Goal: Check status: Check status

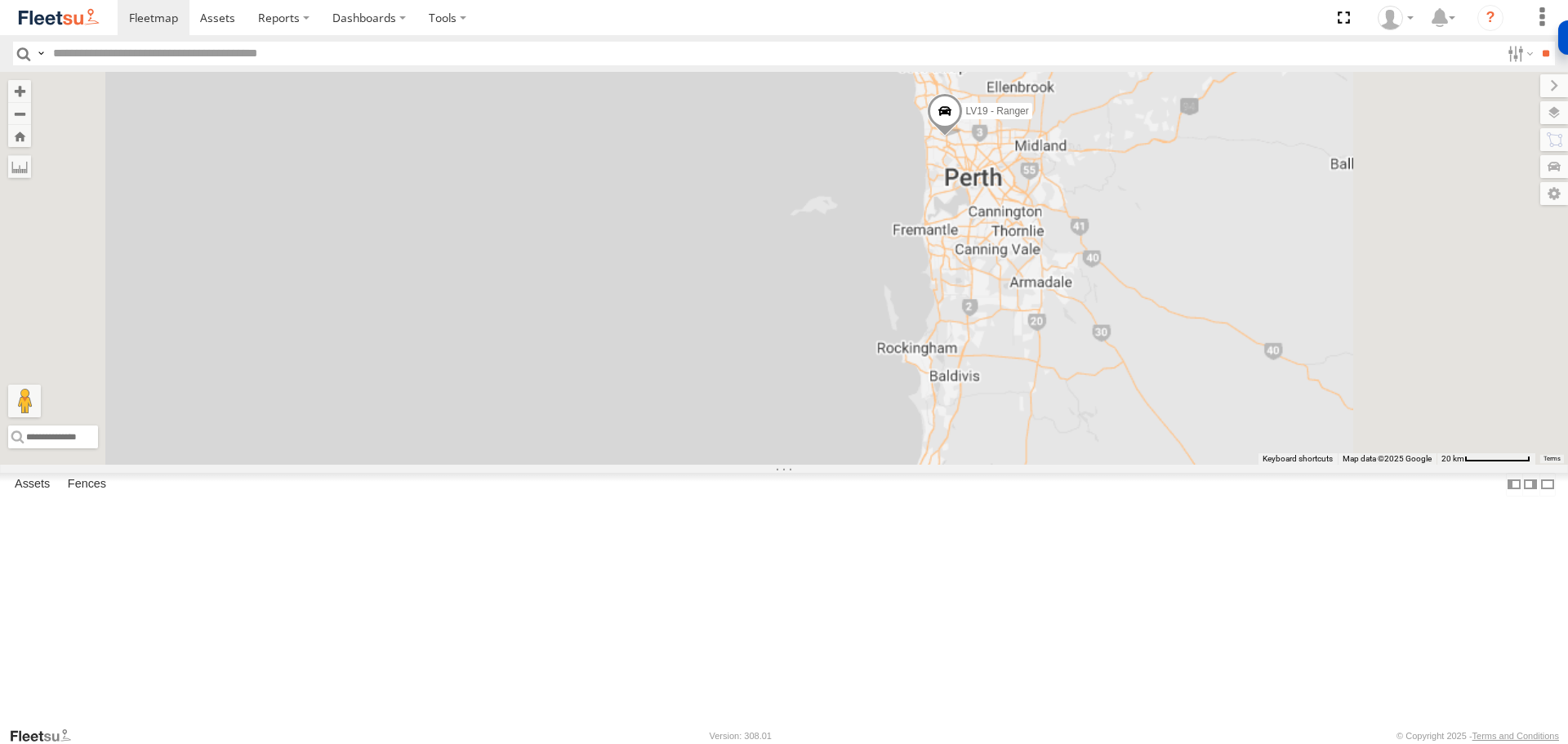
drag, startPoint x: 1109, startPoint y: 284, endPoint x: 633, endPoint y: 442, distance: 501.5
click at [630, 444] on div "LV19 - Ranger" at bounding box center [784, 268] width 1568 height 392
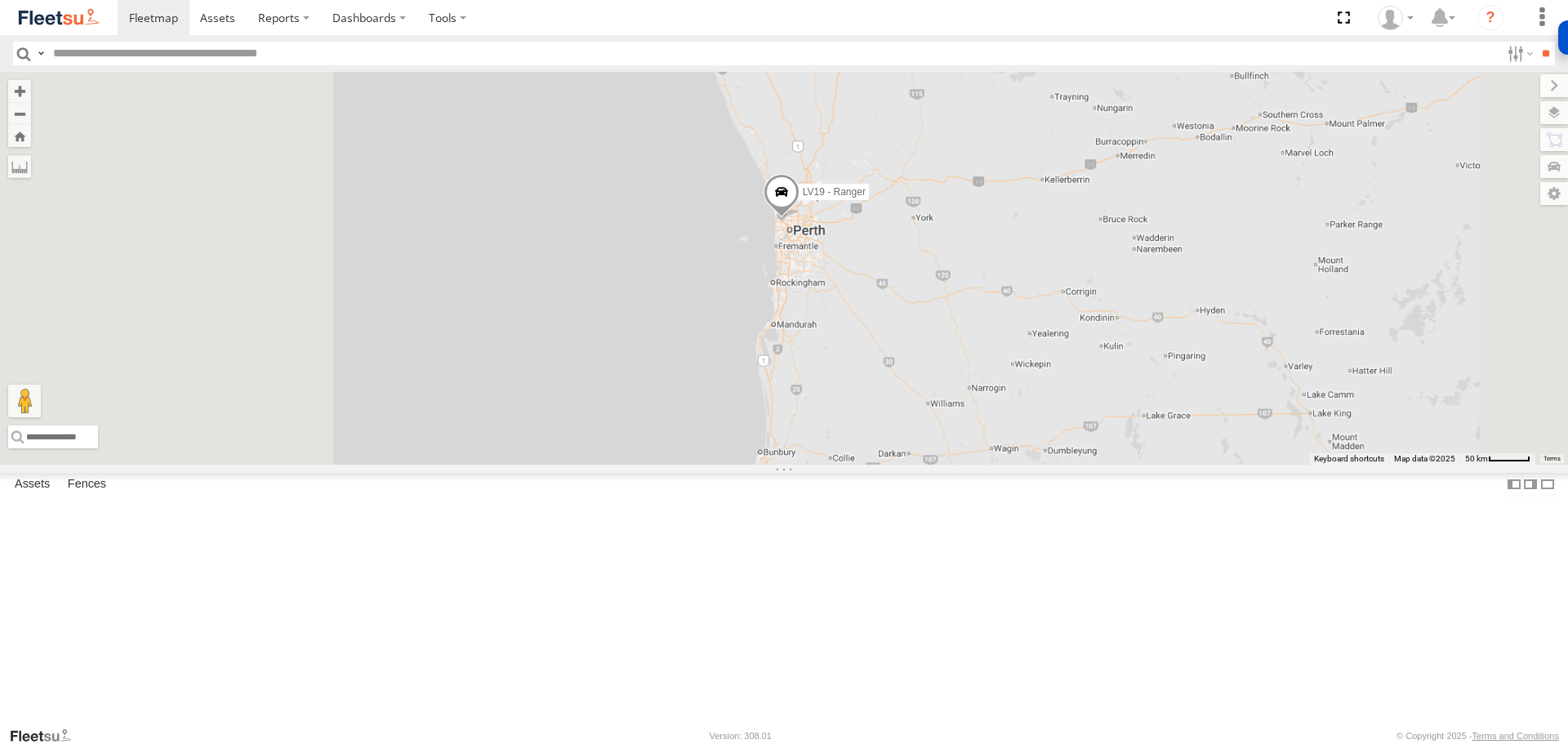
drag, startPoint x: 1099, startPoint y: 354, endPoint x: 932, endPoint y: 415, distance: 177.8
click at [932, 415] on div "LV19 - Ranger" at bounding box center [784, 268] width 1568 height 392
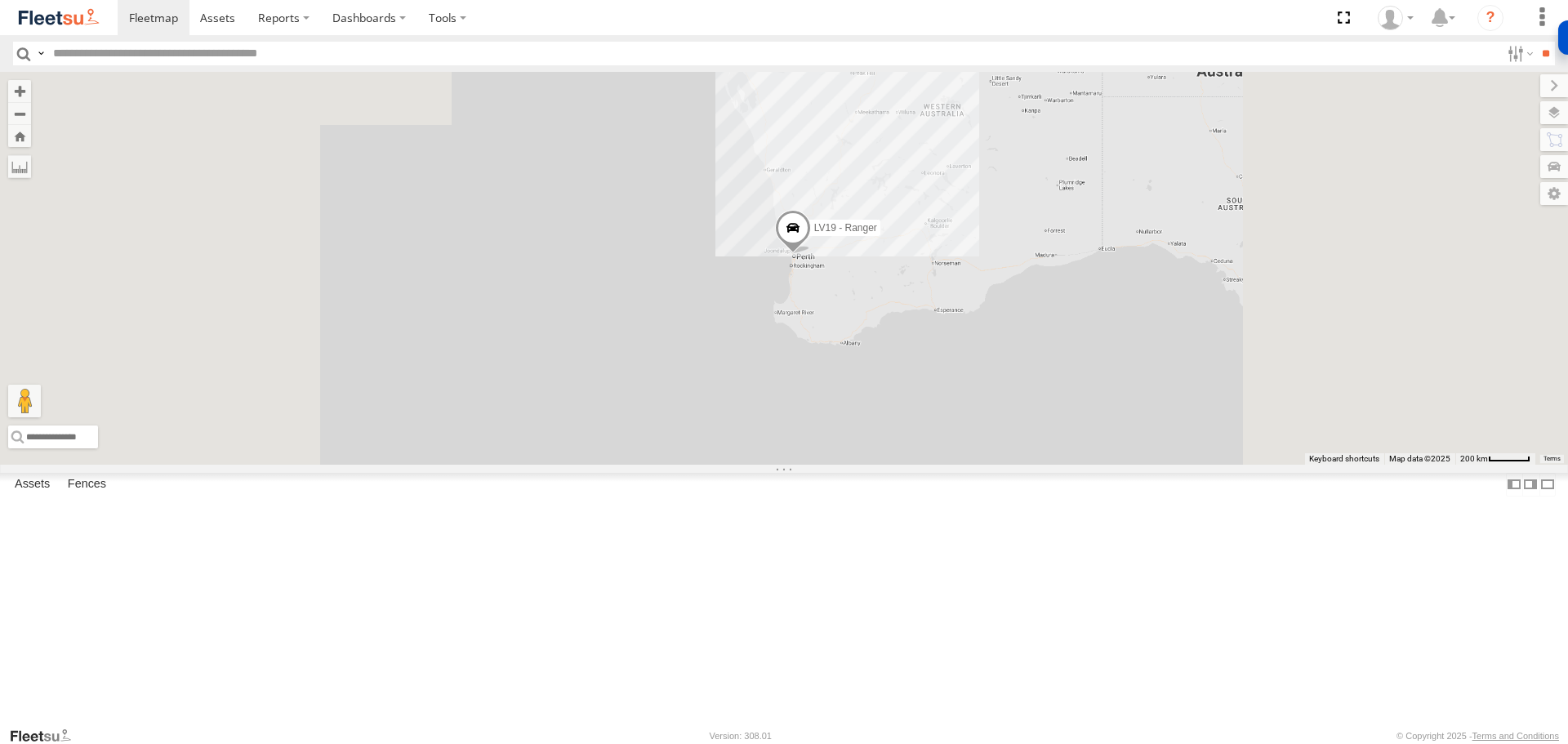
drag, startPoint x: 1112, startPoint y: 289, endPoint x: 991, endPoint y: 419, distance: 177.6
click at [991, 429] on div "LV19 - Ranger" at bounding box center [784, 268] width 1568 height 392
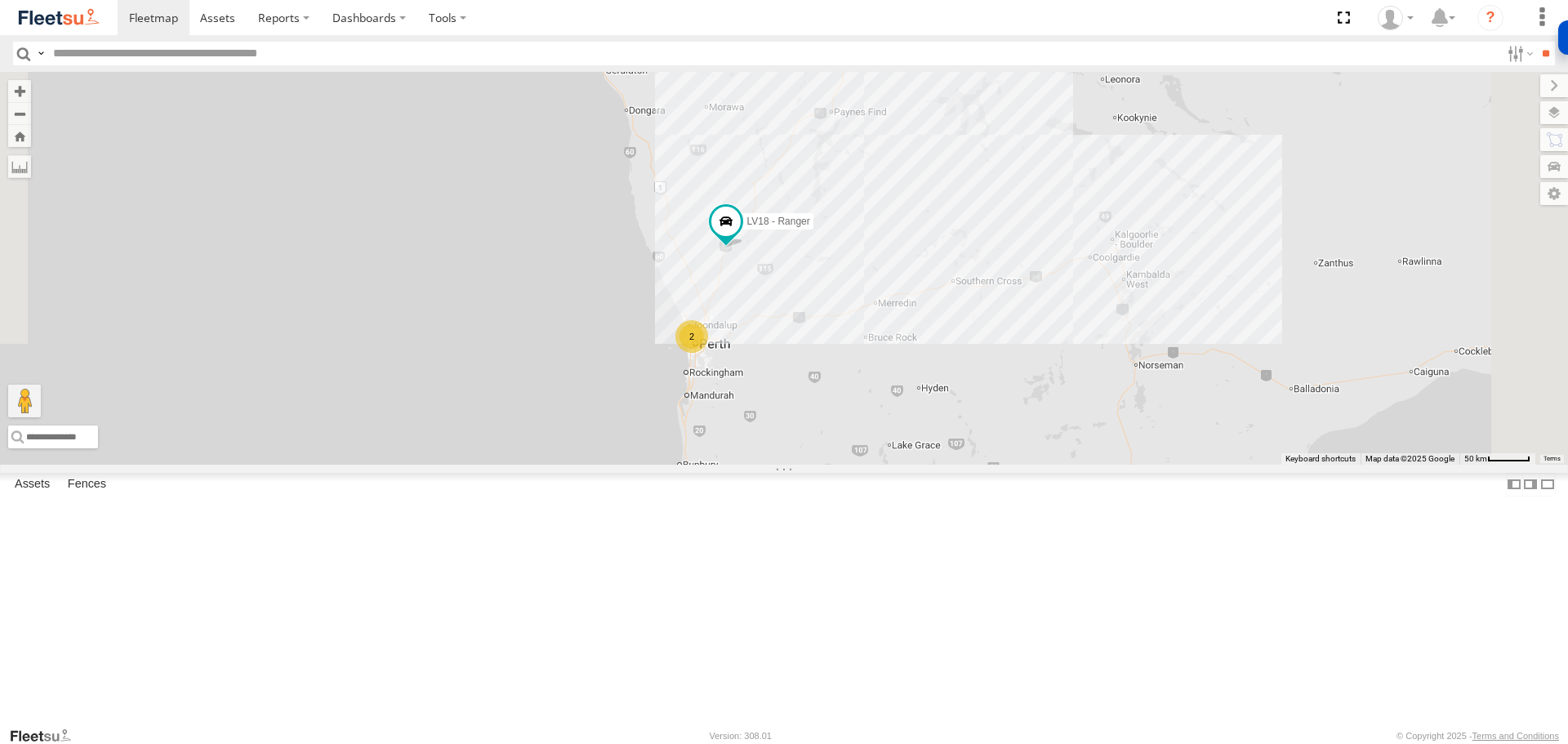
drag, startPoint x: 836, startPoint y: 566, endPoint x: 946, endPoint y: 384, distance: 212.7
click at [946, 384] on div "LV18 - Ranger 2" at bounding box center [784, 268] width 1568 height 392
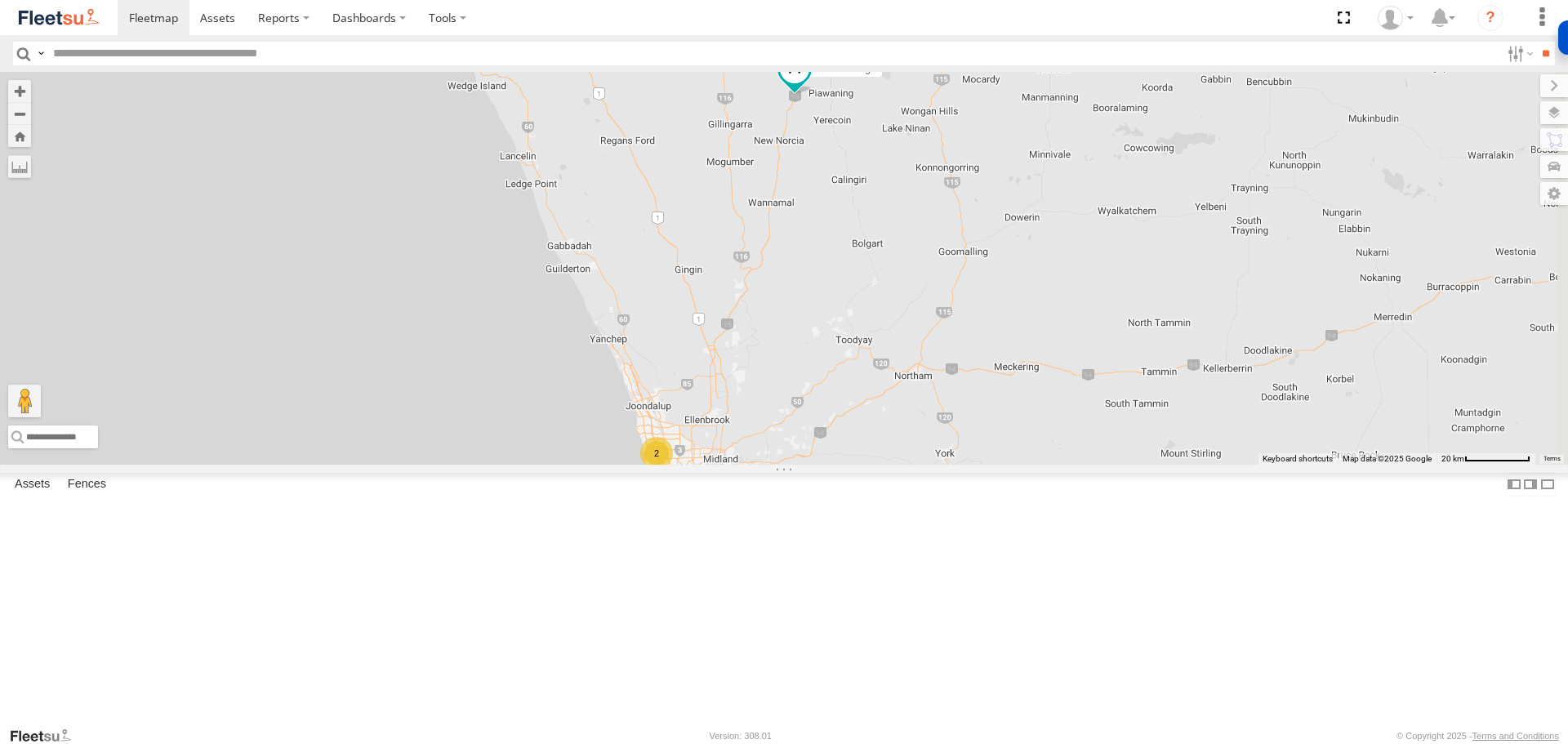
drag, startPoint x: 958, startPoint y: 344, endPoint x: 1021, endPoint y: 280, distance: 89.8
click at [1021, 280] on div "LV18 - Ranger 2" at bounding box center [784, 268] width 1568 height 392
click at [810, 84] on span at bounding box center [795, 70] width 29 height 29
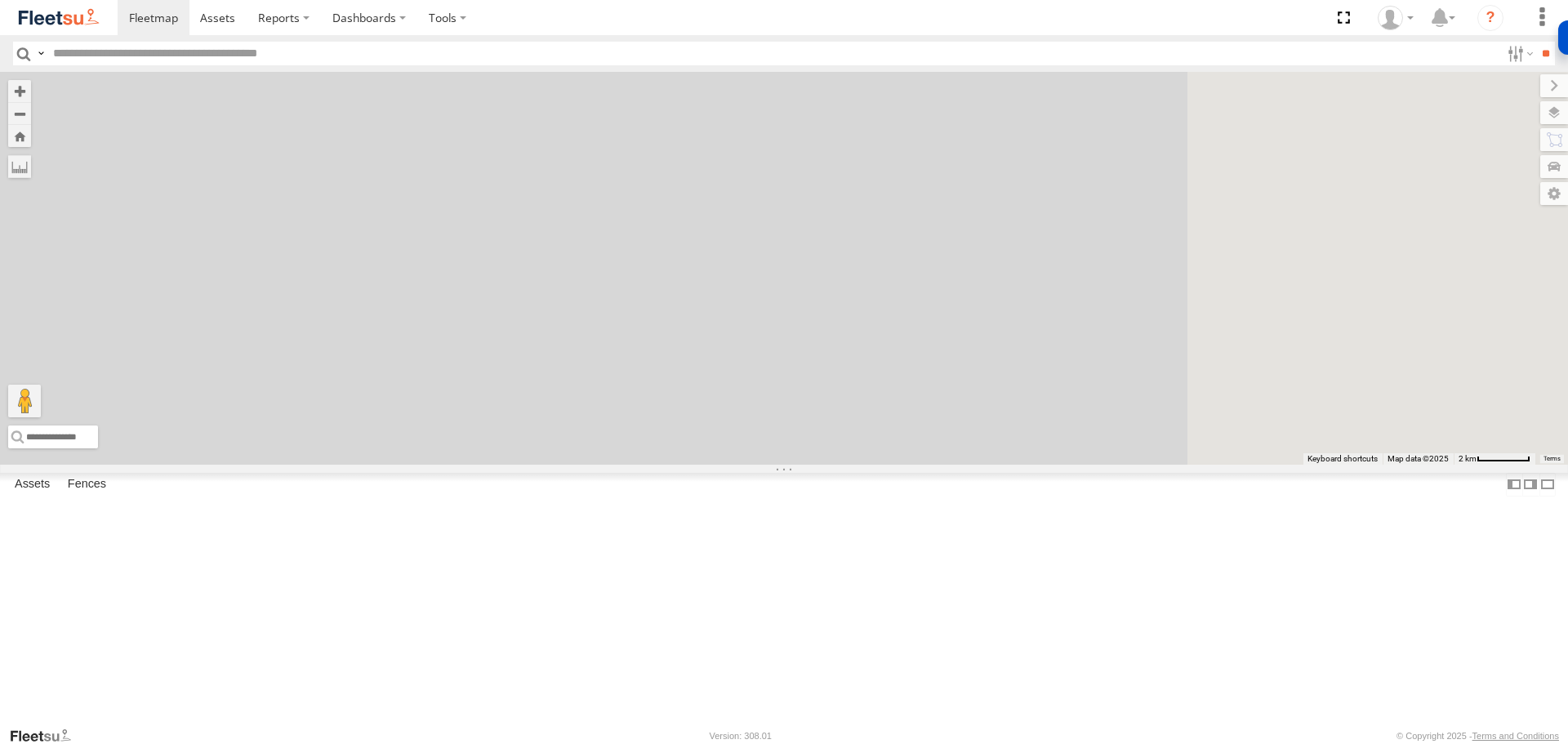
drag, startPoint x: 792, startPoint y: 582, endPoint x: 337, endPoint y: 257, distance: 559.2
click at [337, 257] on main "← Move left → Move right ↑ Move up ↓ Move down + Zoom in - Zoom out Home Jump l…" at bounding box center [784, 399] width 1568 height 654
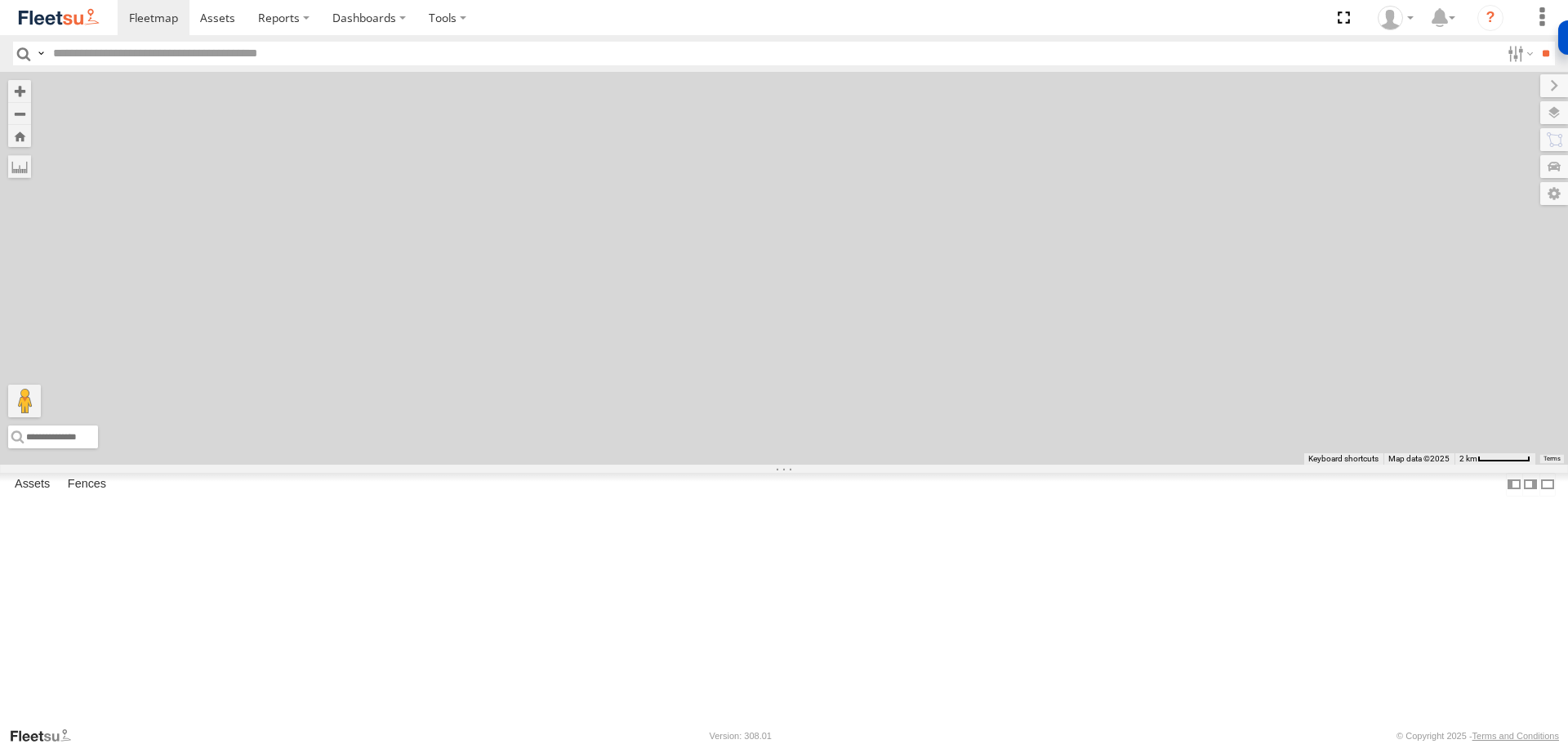
drag, startPoint x: 894, startPoint y: 426, endPoint x: 388, endPoint y: 291, distance: 523.7
click at [419, 301] on div "LV18 - Ranger" at bounding box center [784, 268] width 1568 height 392
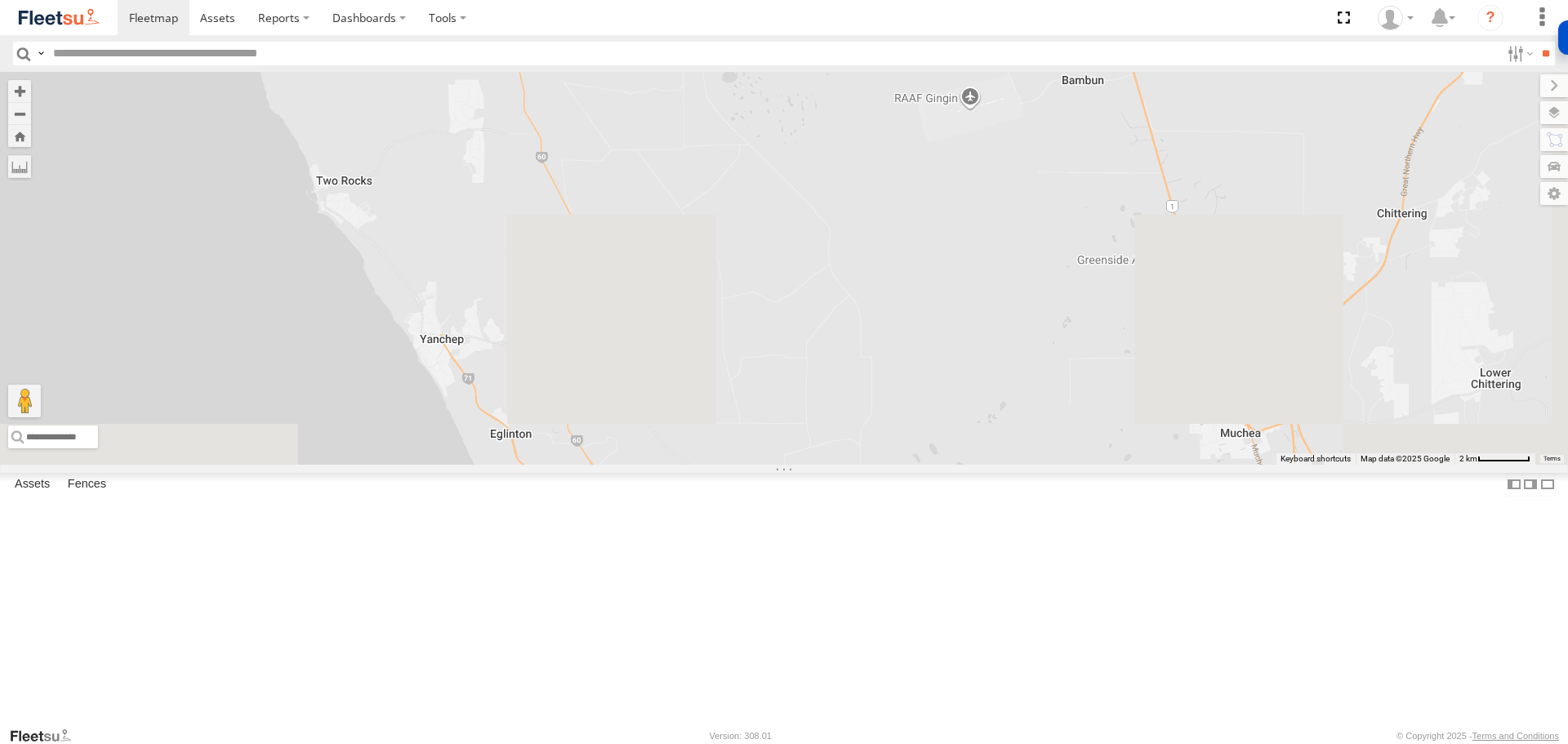
drag, startPoint x: 905, startPoint y: 418, endPoint x: 742, endPoint y: 389, distance: 165.6
click at [742, 390] on div "LV18 - Ranger" at bounding box center [784, 268] width 1568 height 392
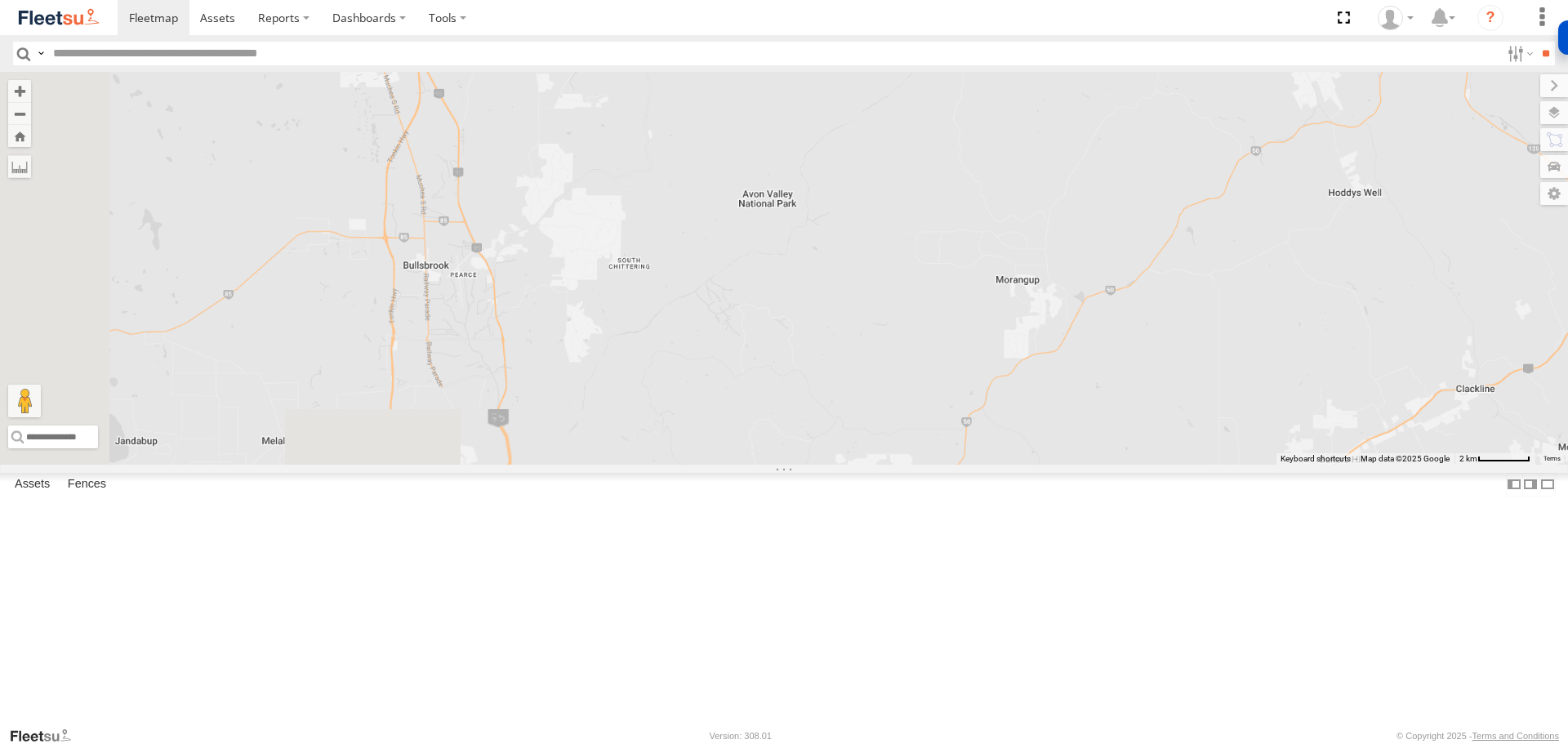
drag, startPoint x: 914, startPoint y: 468, endPoint x: 1484, endPoint y: 297, distance: 595.1
click at [1483, 297] on div "LV18 - Ranger" at bounding box center [784, 268] width 1568 height 392
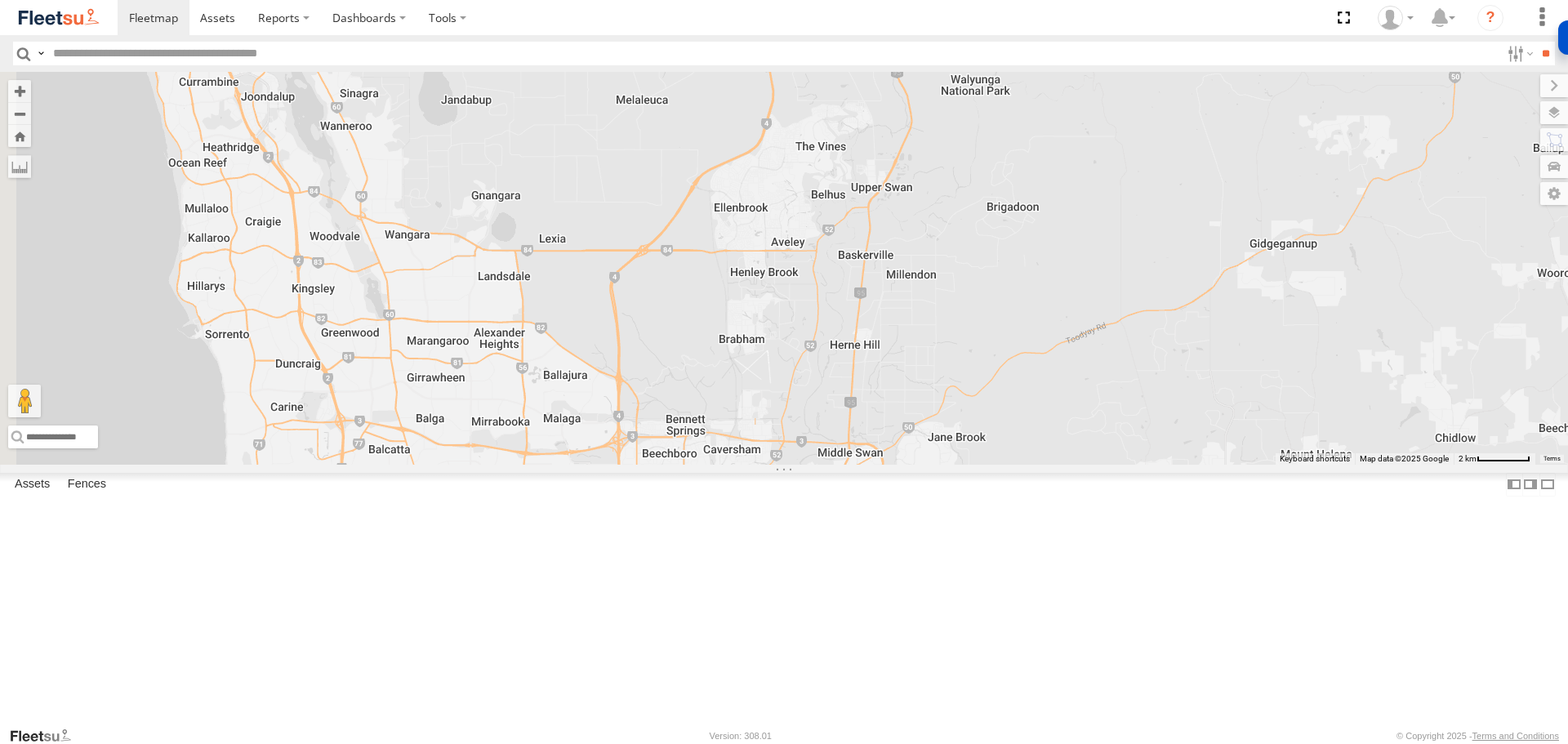
drag, startPoint x: 720, startPoint y: 444, endPoint x: 1152, endPoint y: 137, distance: 530.0
click at [1152, 137] on div "LV18 - Ranger" at bounding box center [784, 268] width 1568 height 392
